Goal: Check status: Check status

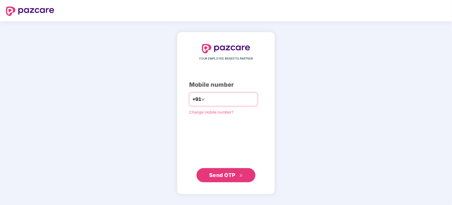
click at [225, 99] on input "number" at bounding box center [230, 99] width 48 height 9
type input "**********"
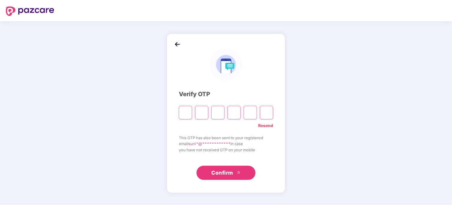
type input "*"
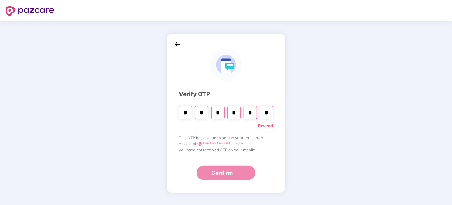
type input "*"
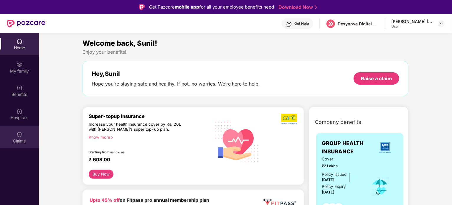
click at [29, 134] on div "Claims" at bounding box center [19, 137] width 39 height 22
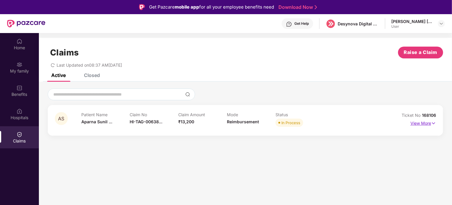
click at [426, 121] on p "View More" at bounding box center [424, 123] width 26 height 8
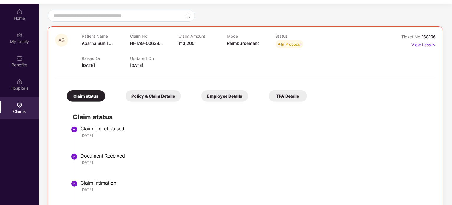
scroll to position [29, 0]
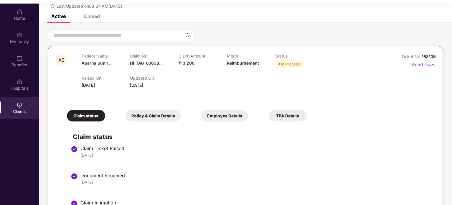
click at [170, 116] on div "Policy & Claim Details" at bounding box center [153, 116] width 55 height 12
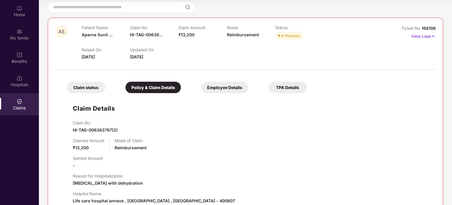
scroll to position [11, 0]
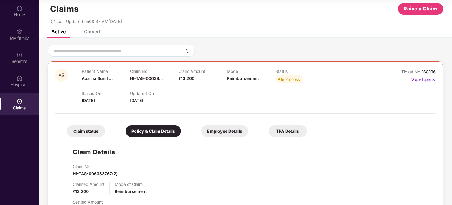
click at [91, 32] on div "Closed" at bounding box center [92, 32] width 16 height 6
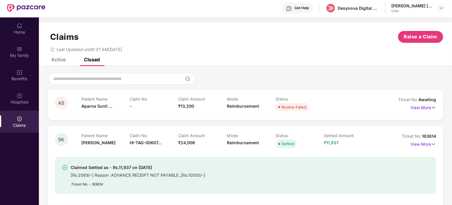
scroll to position [0, 0]
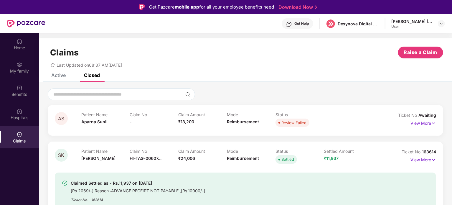
click at [301, 25] on div "Get Help" at bounding box center [302, 23] width 14 height 5
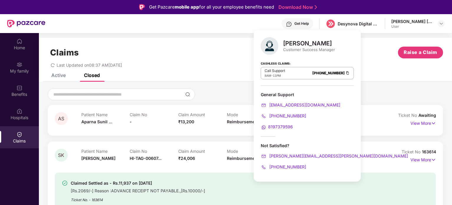
click at [63, 75] on div "Active" at bounding box center [58, 75] width 14 height 6
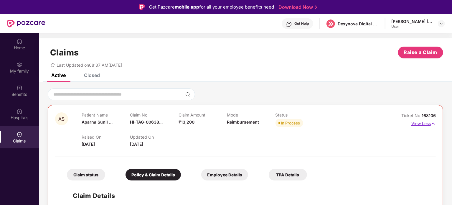
click at [420, 124] on p "View Less" at bounding box center [424, 123] width 24 height 8
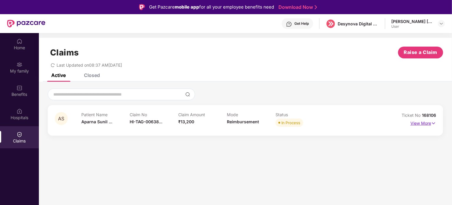
click at [419, 124] on p "View More" at bounding box center [424, 123] width 26 height 8
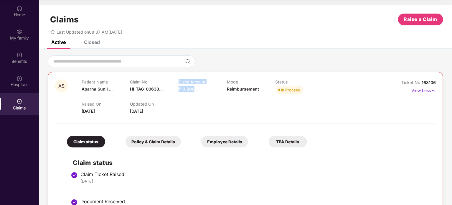
drag, startPoint x: 176, startPoint y: 88, endPoint x: 194, endPoint y: 89, distance: 17.5
click at [194, 89] on div "Patient Name [PERSON_NAME] ... Claim No HI-TAG-00638... Claim Amount ₹13,200 Mo…" at bounding box center [227, 87] width 291 height 16
click at [196, 90] on div "Claim Amount ₹13,200" at bounding box center [203, 87] width 48 height 16
drag, startPoint x: 196, startPoint y: 90, endPoint x: 180, endPoint y: 82, distance: 18.6
click at [180, 82] on div "Claim Amount ₹13,200" at bounding box center [203, 87] width 48 height 16
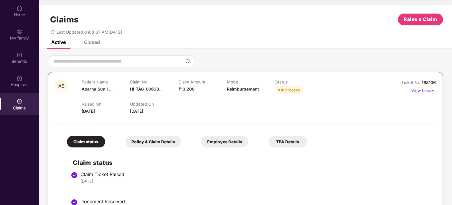
click at [192, 106] on div "Raised On [DATE] Updated On [DATE]" at bounding box center [227, 105] width 291 height 19
drag, startPoint x: 196, startPoint y: 91, endPoint x: 178, endPoint y: 81, distance: 20.6
click at [178, 81] on div "Patient Name [PERSON_NAME] ... Claim No HI-TAG-00638... Claim Amount ₹13,200 Mo…" at bounding box center [227, 87] width 291 height 16
click at [189, 103] on div "Raised On [DATE] Updated On [DATE]" at bounding box center [227, 105] width 291 height 19
click at [197, 107] on div "Raised On [DATE] Updated On [DATE]" at bounding box center [227, 105] width 291 height 19
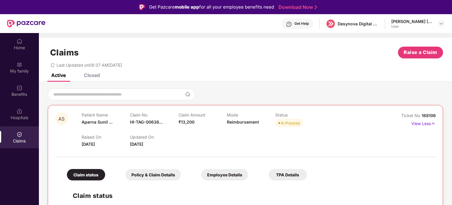
click at [302, 24] on div "Get Help" at bounding box center [302, 23] width 14 height 5
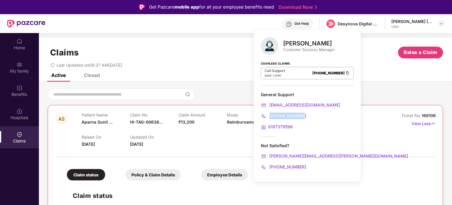
drag, startPoint x: 303, startPoint y: 117, endPoint x: 270, endPoint y: 118, distance: 32.5
click at [270, 118] on div "[PHONE_NUMBER]" at bounding box center [307, 116] width 93 height 6
click at [368, 125] on div "Patient Name [PERSON_NAME] ... Claim No HI-TAG-00638... Claim Amount ₹13,200 Mo…" at bounding box center [227, 120] width 291 height 16
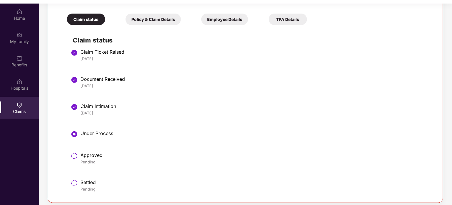
scroll to position [96, 0]
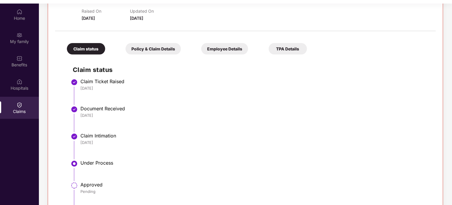
click at [168, 48] on div "Policy & Claim Details" at bounding box center [153, 49] width 55 height 12
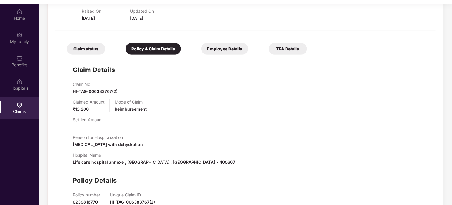
click at [213, 49] on div "Employee Details" at bounding box center [224, 49] width 47 height 12
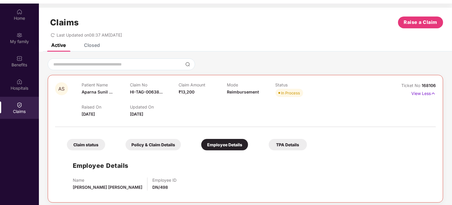
scroll to position [0, 0]
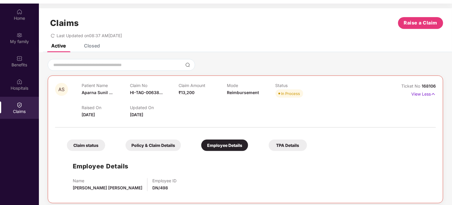
click at [290, 142] on div "TPA Details" at bounding box center [288, 145] width 38 height 12
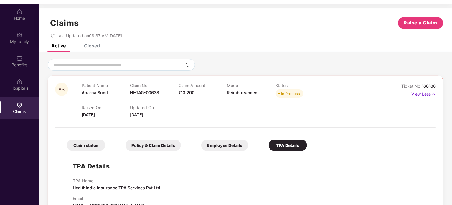
click at [229, 145] on div "Employee Details" at bounding box center [224, 145] width 47 height 12
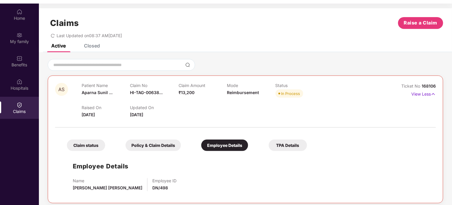
click at [160, 144] on div "Policy & Claim Details" at bounding box center [153, 145] width 55 height 12
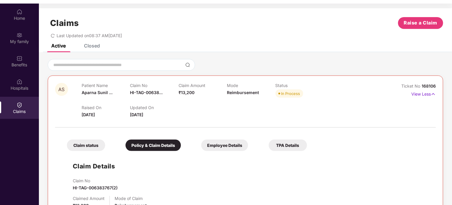
click at [88, 144] on div "Claim status" at bounding box center [86, 145] width 38 height 12
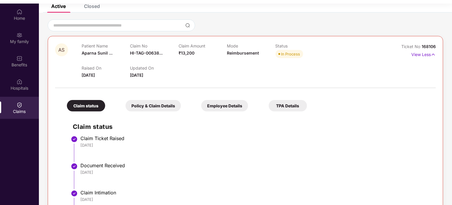
scroll to position [29, 0]
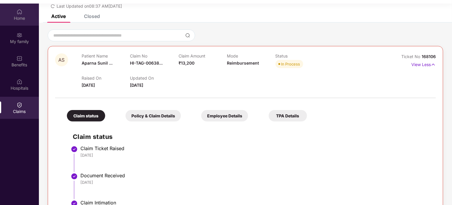
click at [24, 20] on div "Home" at bounding box center [19, 18] width 39 height 6
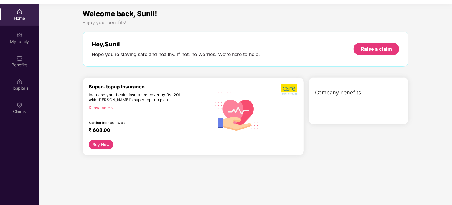
scroll to position [0, 0]
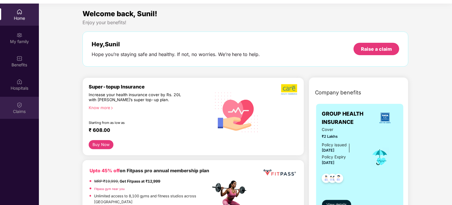
click at [18, 103] on img at bounding box center [20, 105] width 6 height 6
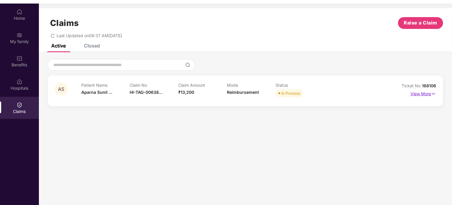
click at [416, 93] on p "View More" at bounding box center [424, 93] width 26 height 8
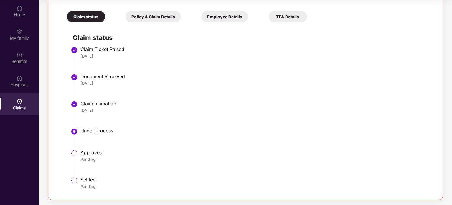
scroll to position [126, 0]
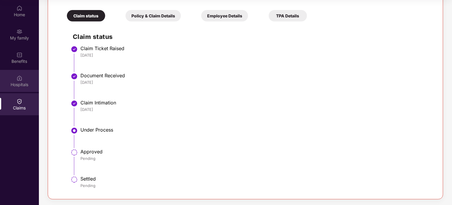
click at [24, 86] on div "Hospitals" at bounding box center [19, 85] width 39 height 6
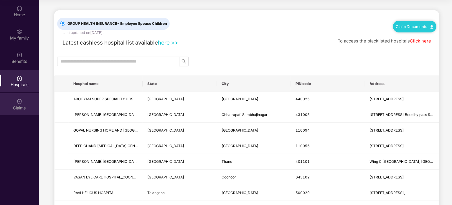
click at [27, 104] on div "Claims" at bounding box center [19, 104] width 39 height 22
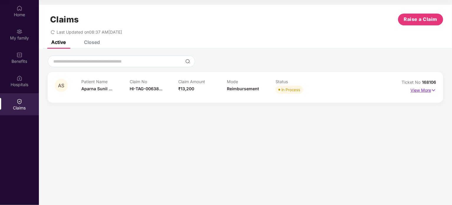
click at [434, 89] on img at bounding box center [433, 90] width 5 height 6
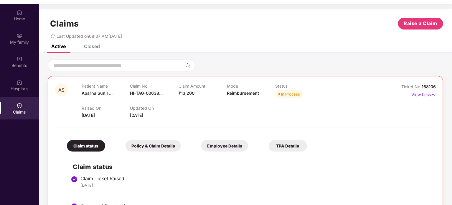
scroll to position [4, 0]
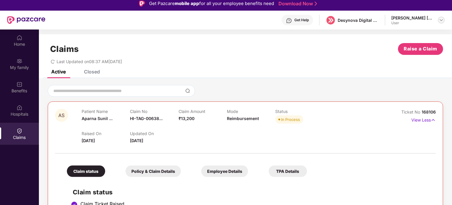
click at [442, 22] on img at bounding box center [441, 20] width 5 height 5
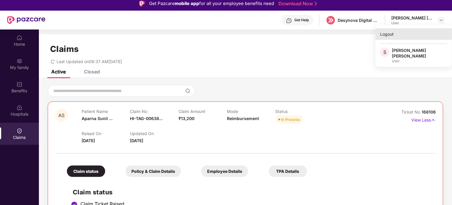
click at [390, 35] on div "Logout" at bounding box center [414, 34] width 77 height 12
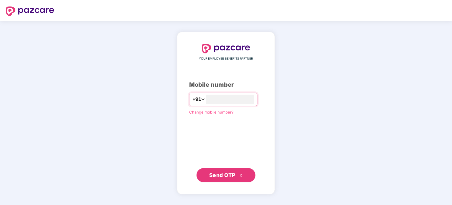
scroll to position [0, 0]
